Goal: Task Accomplishment & Management: Use online tool/utility

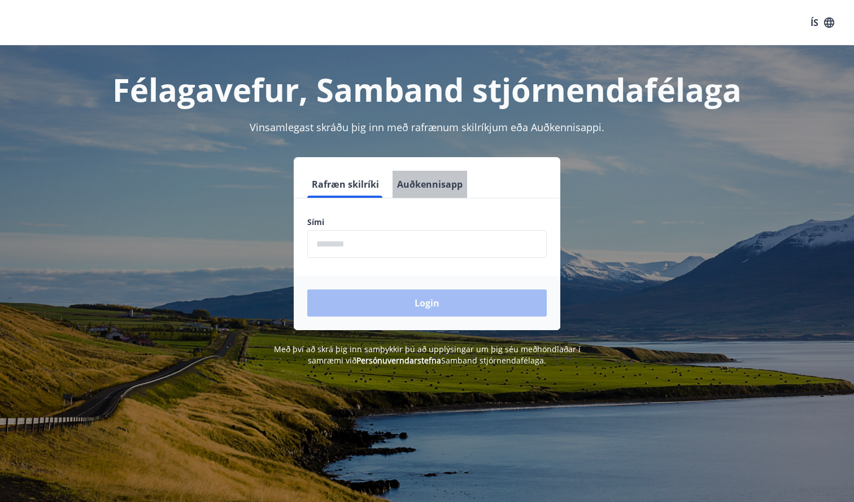
click at [434, 188] on button "Auðkennisapp" at bounding box center [430, 184] width 75 height 27
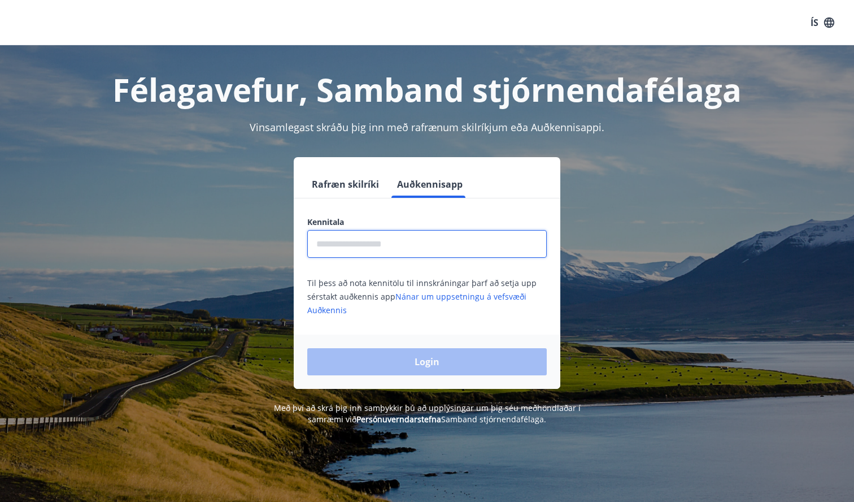
click at [382, 238] on input "text" at bounding box center [427, 244] width 240 height 28
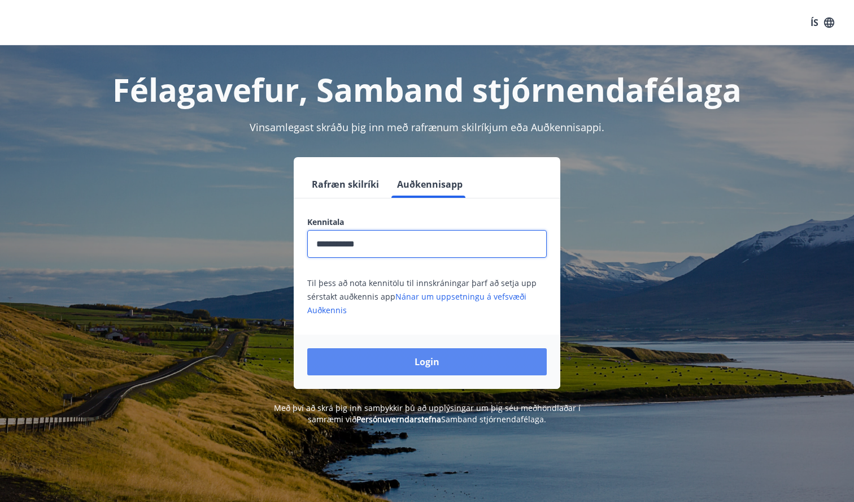
type input "**********"
click at [423, 359] on button "Login" at bounding box center [427, 361] width 240 height 27
